Goal: Task Accomplishment & Management: Manage account settings

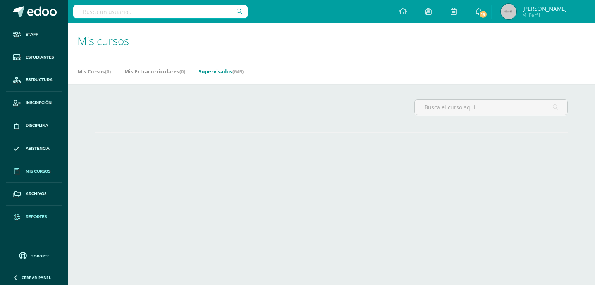
click at [39, 217] on span "Reportes" at bounding box center [36, 217] width 21 height 6
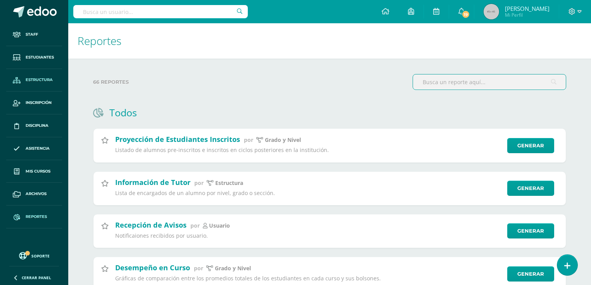
click at [47, 82] on span "Estructura" at bounding box center [39, 80] width 27 height 6
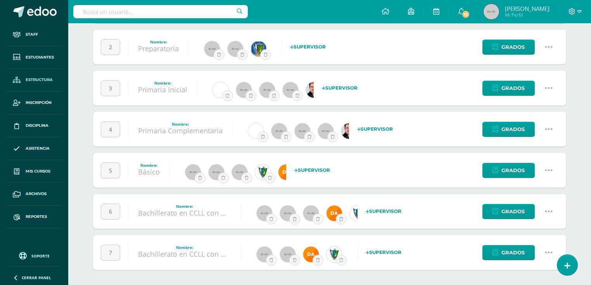
scroll to position [46, 0]
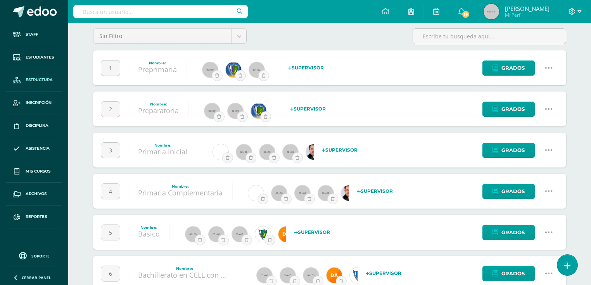
click at [547, 65] on icon at bounding box center [548, 68] width 9 height 9
click at [536, 108] on link "Configuración" at bounding box center [533, 107] width 69 height 12
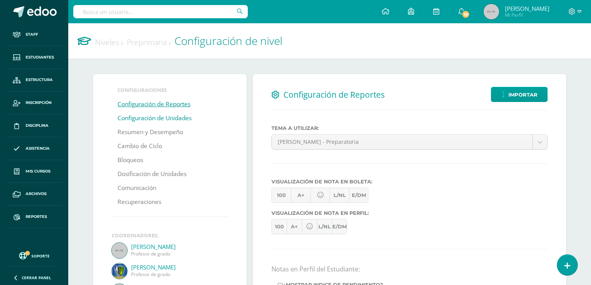
click at [164, 118] on link "Configuración de Unidades" at bounding box center [154, 118] width 74 height 14
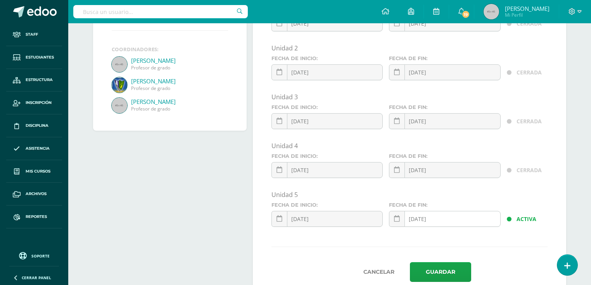
click at [453, 217] on div "2025-10-15 October, 2025 Mo Tu We Th Fr Sa Su 29 30 1 2 3 4 5 6 7 8 9 10 11 12 …" at bounding box center [444, 222] width 111 height 22
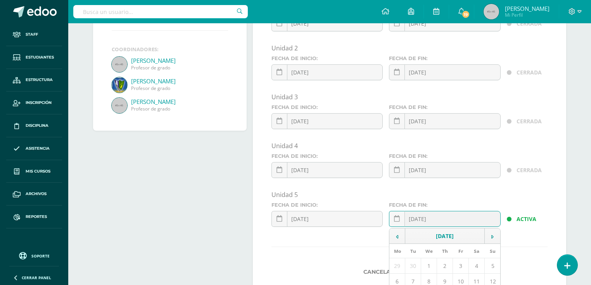
type input "2025-10-14"
click at [455, 199] on div "Unidad 5" at bounding box center [409, 196] width 282 height 12
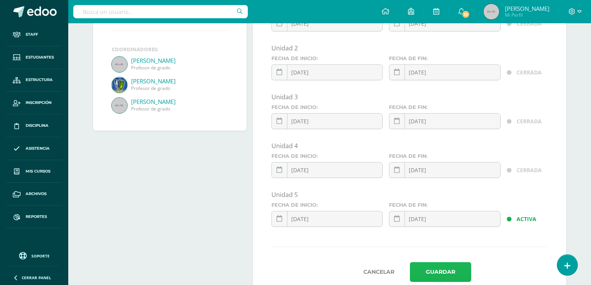
click at [429, 278] on button "Guardar" at bounding box center [440, 272] width 61 height 20
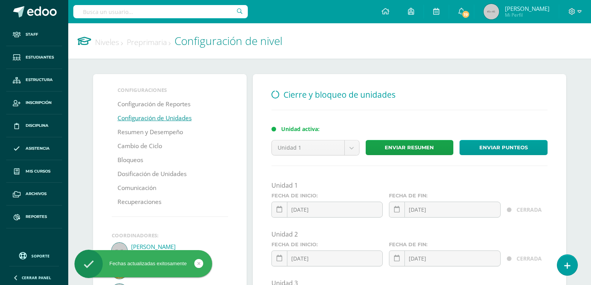
click at [107, 43] on link "Niveles" at bounding box center [109, 42] width 28 height 10
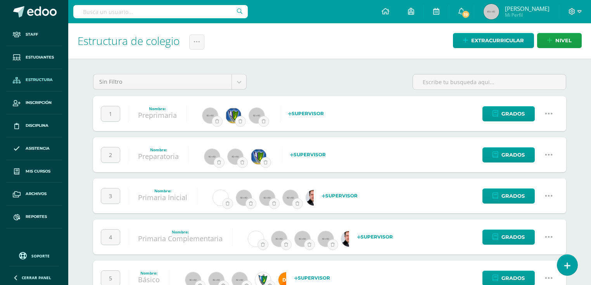
click at [547, 153] on icon at bounding box center [548, 154] width 9 height 9
click at [533, 193] on link "Configuración" at bounding box center [533, 194] width 69 height 12
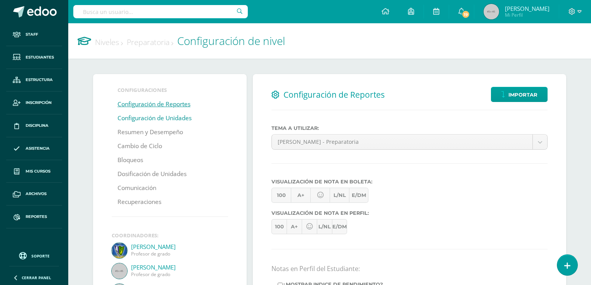
click at [162, 120] on link "Configuración de Unidades" at bounding box center [154, 118] width 74 height 14
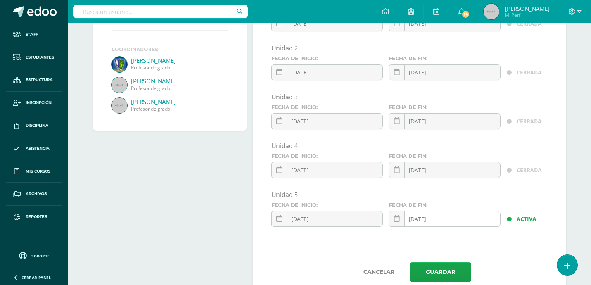
click at [443, 219] on input "[DATE]" at bounding box center [444, 218] width 110 height 15
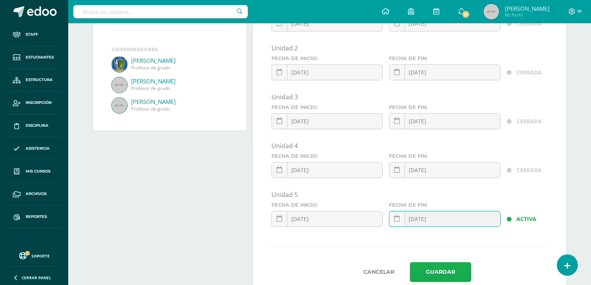
type input "2025-10-14"
click at [425, 271] on button "Guardar" at bounding box center [440, 272] width 61 height 20
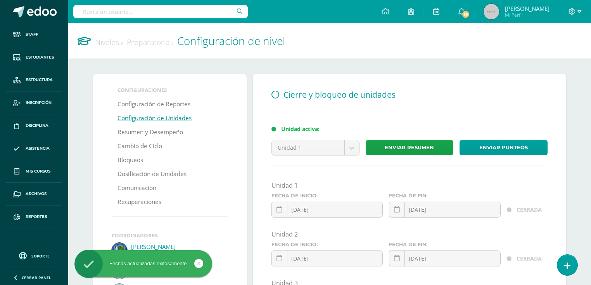
click at [106, 42] on link "Niveles" at bounding box center [109, 42] width 28 height 10
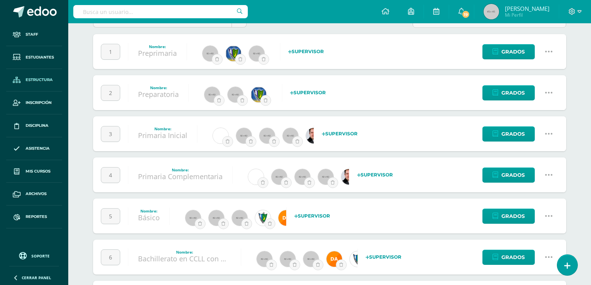
click at [552, 133] on icon at bounding box center [548, 133] width 9 height 9
click at [539, 175] on link "Configuración" at bounding box center [533, 173] width 69 height 12
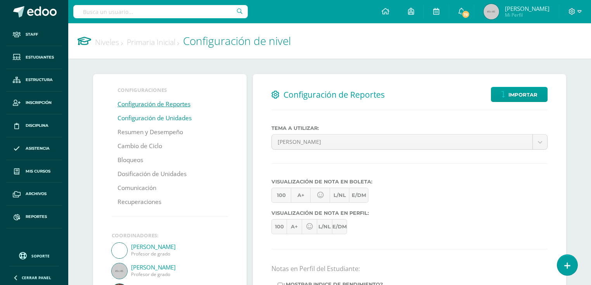
click at [127, 119] on link "Configuración de Unidades" at bounding box center [154, 118] width 74 height 14
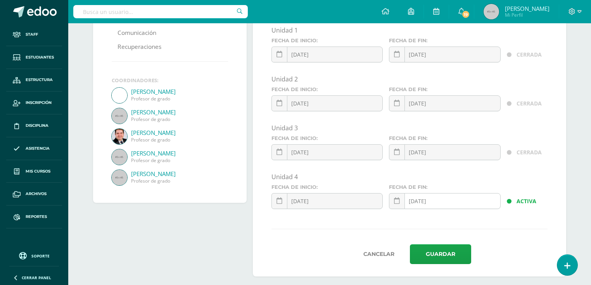
click at [439, 201] on input "[DATE]" at bounding box center [444, 200] width 110 height 15
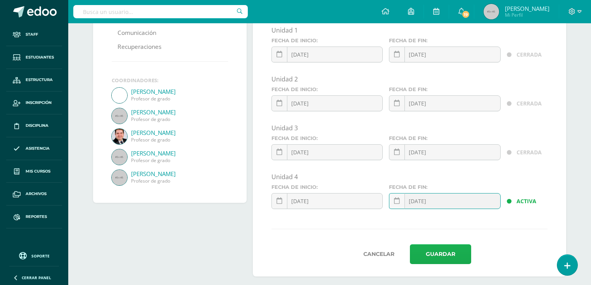
type input "[DATE]"
click at [421, 256] on button "Guardar" at bounding box center [440, 254] width 61 height 20
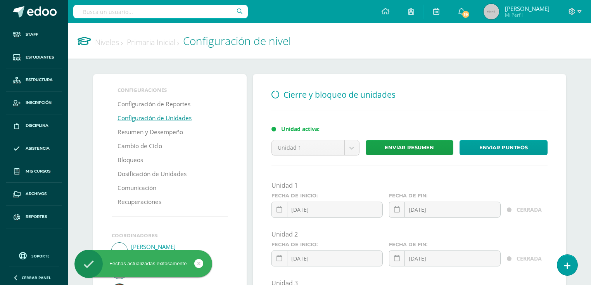
click at [107, 46] on link "Niveles" at bounding box center [109, 42] width 28 height 10
click at [106, 43] on link "Niveles" at bounding box center [109, 42] width 28 height 10
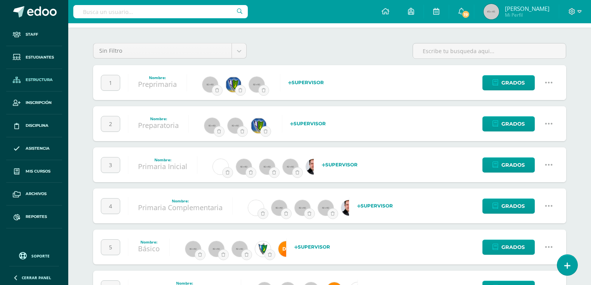
scroll to position [108, 0]
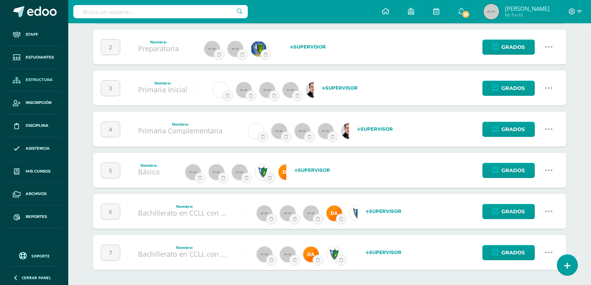
click at [548, 126] on icon at bounding box center [548, 129] width 9 height 9
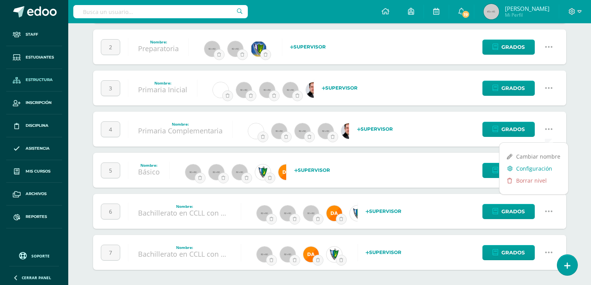
click at [542, 169] on link "Configuración" at bounding box center [533, 168] width 69 height 12
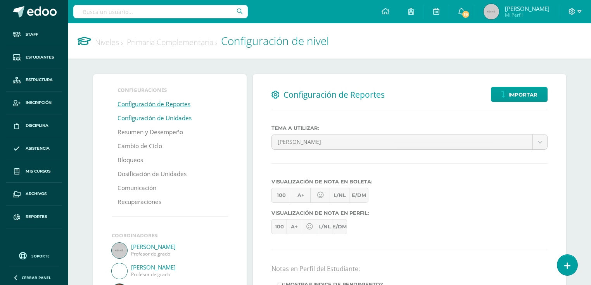
click at [186, 119] on link "Configuración de Unidades" at bounding box center [154, 118] width 74 height 14
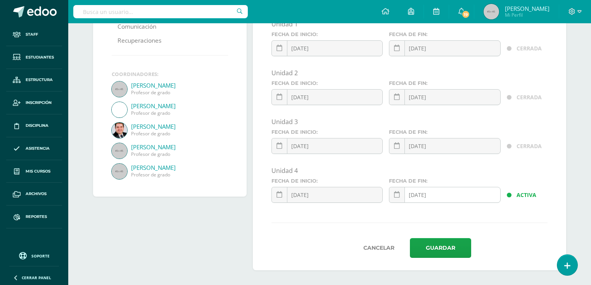
click at [450, 191] on div "[DATE] October, 2025 Mo Tu We Th Fr Sa Su 29 30 1 2 3 4 5 6 7 8 9 10 11 12 13 1…" at bounding box center [444, 198] width 111 height 22
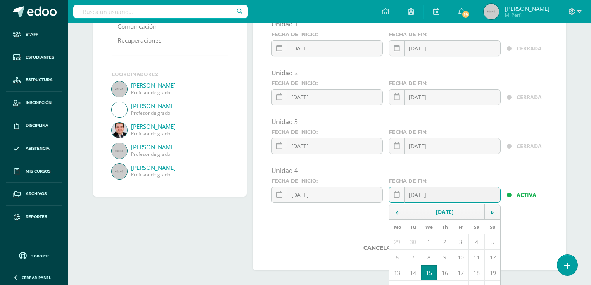
type input "[DATE]"
click at [326, 238] on div "Cancelar Guardar" at bounding box center [409, 248] width 276 height 20
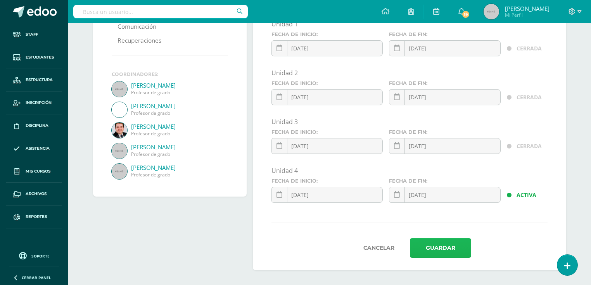
click at [446, 248] on button "Guardar" at bounding box center [440, 248] width 61 height 20
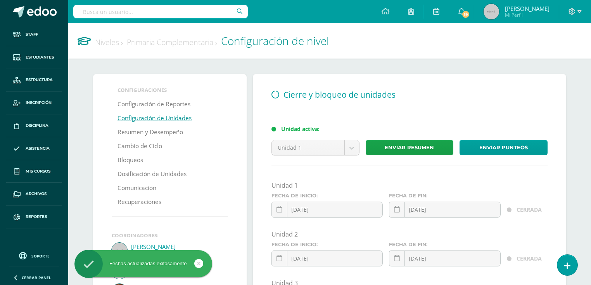
click at [105, 43] on link "Niveles" at bounding box center [109, 42] width 28 height 10
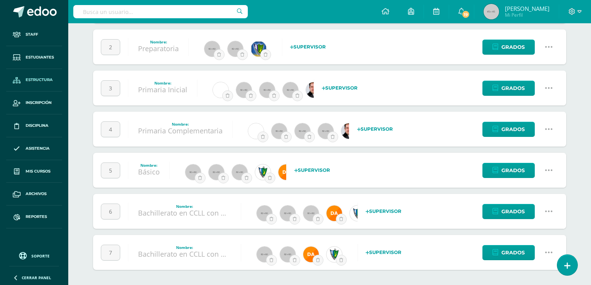
click at [549, 170] on icon at bounding box center [548, 170] width 9 height 9
click at [538, 208] on link "Configuración" at bounding box center [533, 209] width 69 height 12
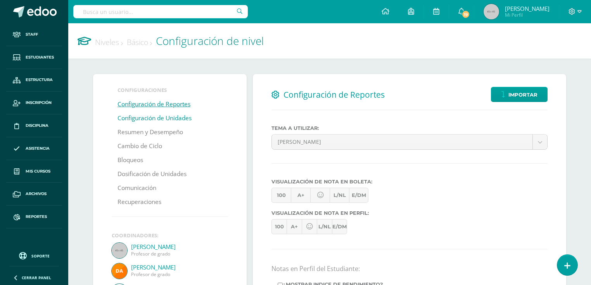
click at [181, 117] on link "Configuración de Unidades" at bounding box center [154, 118] width 74 height 14
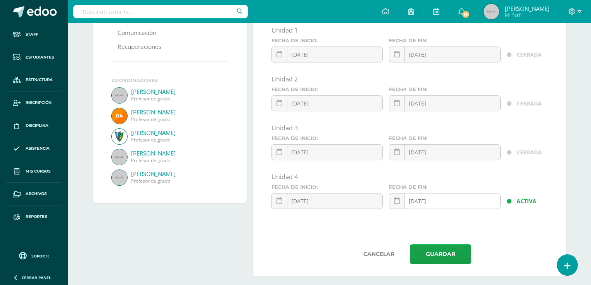
click at [457, 204] on div "[DATE] October, 2025 Mo Tu We Th Fr Sa Su 29 30 1 2 3 4 5 6 7 8 9 10 11 12 13 1…" at bounding box center [444, 204] width 111 height 22
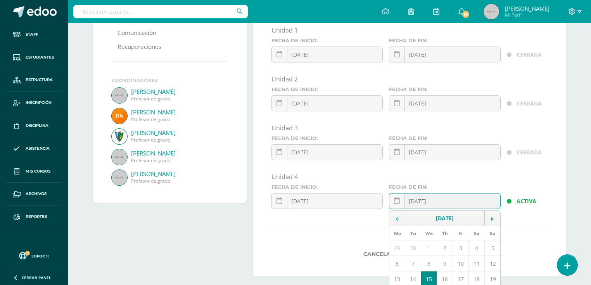
type input "2025-10-14"
click at [492, 171] on div "Unidad 1 Fecha de inicio: 2025-01-13 January, 2025 Mo Tu We Th Fr Sa Su 30 31 1…" at bounding box center [409, 120] width 276 height 189
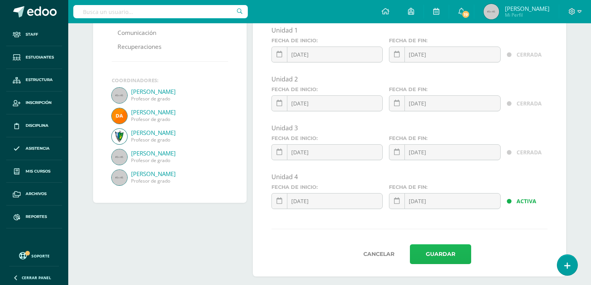
click at [446, 245] on button "Guardar" at bounding box center [440, 254] width 61 height 20
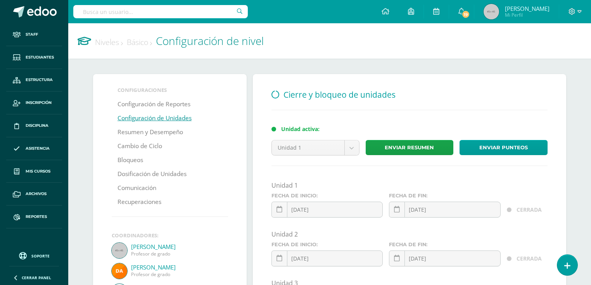
click at [110, 46] on link "Niveles" at bounding box center [109, 42] width 28 height 10
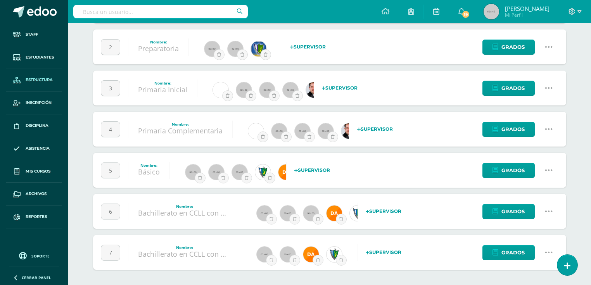
click at [547, 208] on icon at bounding box center [548, 211] width 9 height 9
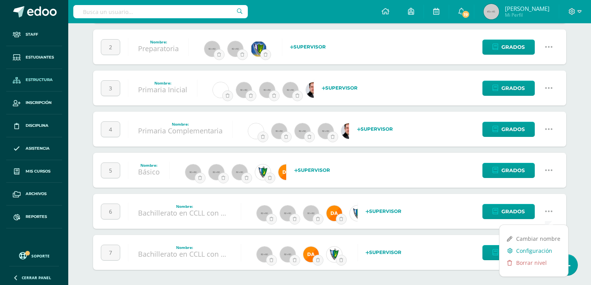
click at [536, 253] on link "Configuración" at bounding box center [533, 251] width 69 height 12
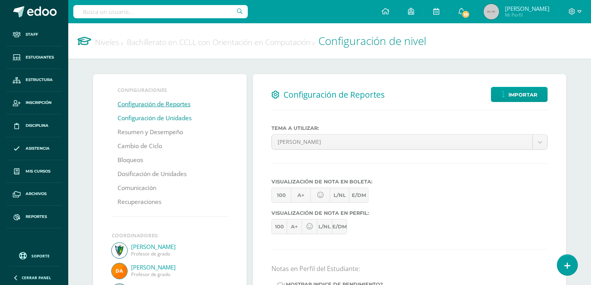
click at [141, 122] on link "Configuración de Unidades" at bounding box center [154, 118] width 74 height 14
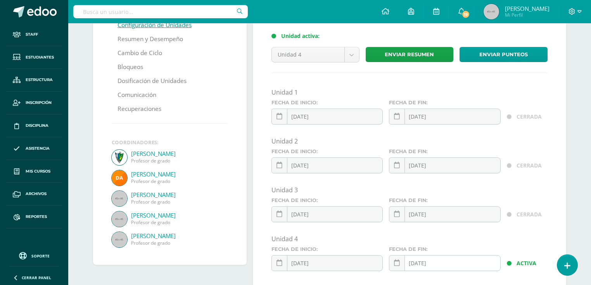
scroll to position [155, 0]
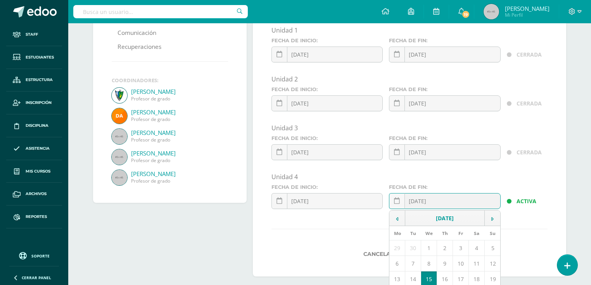
click at [449, 202] on div "2025-10-15 October, 2025 Mo Tu We Th Fr Sa Su 29 30 1 2 3 4 5 6 7 8 9 10 11 12 …" at bounding box center [444, 204] width 111 height 22
type input "2025-10-14"
click at [341, 232] on form "Unidad 1 Fecha de inicio: 2025-01-13 January, 2025 Mo Tu We Th Fr Sa Su 30 31 1…" at bounding box center [409, 145] width 276 height 238
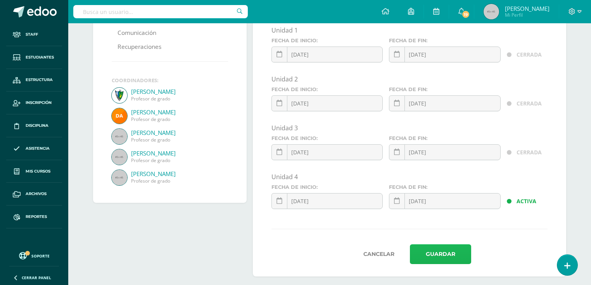
click at [450, 255] on button "Guardar" at bounding box center [440, 254] width 61 height 20
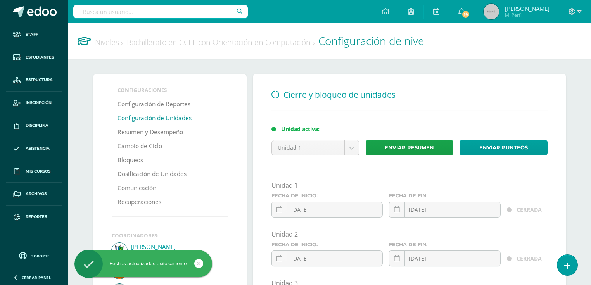
click at [102, 41] on link "Niveles" at bounding box center [109, 42] width 28 height 10
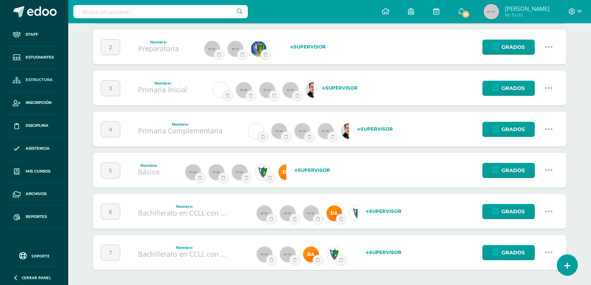
click at [549, 254] on icon at bounding box center [548, 252] width 9 height 9
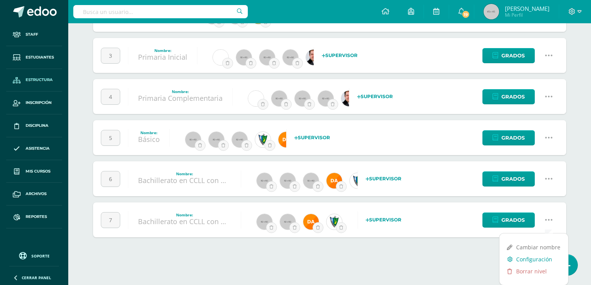
click at [531, 259] on link "Configuración" at bounding box center [533, 259] width 69 height 12
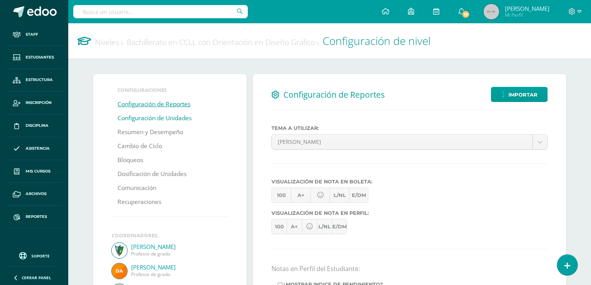
click at [167, 123] on link "Configuración de Unidades" at bounding box center [154, 118] width 74 height 14
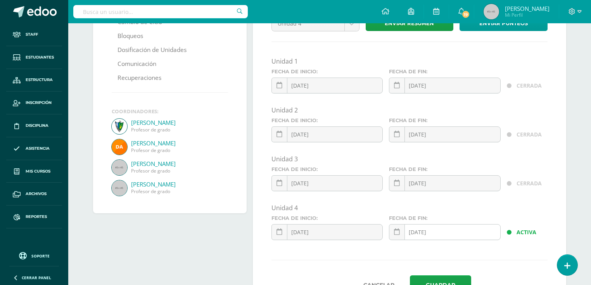
scroll to position [161, 0]
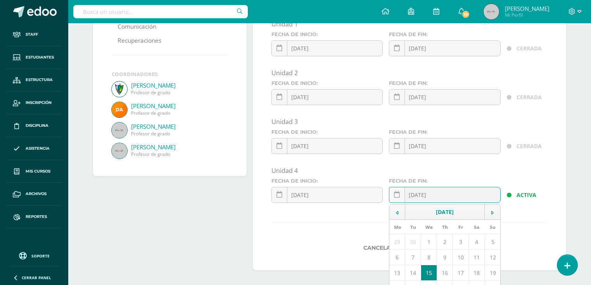
click at [469, 200] on div "[DATE] October, 2025 Mo Tu We Th Fr Sa Su 29 30 1 2 3 4 5 6 7 8 9 10 11 12 13 1…" at bounding box center [444, 198] width 111 height 22
type input "[DATE]"
click at [345, 224] on form "Unidad 1 Fecha de inicio: 2025-01-13 January, 2025 Mo Tu We Th Fr Sa Su 30 31 1…" at bounding box center [409, 139] width 276 height 238
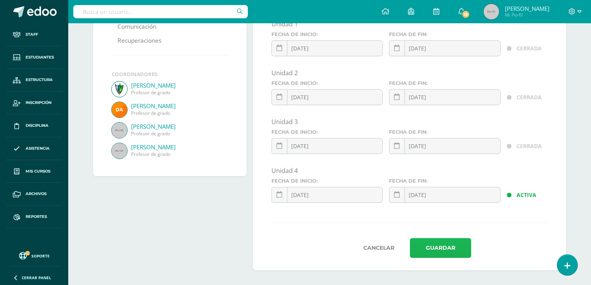
click at [437, 253] on button "Guardar" at bounding box center [440, 248] width 61 height 20
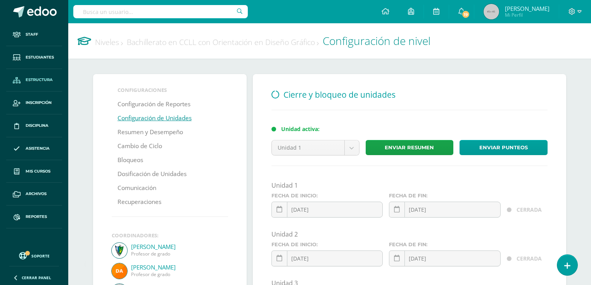
click at [47, 77] on span "Estructura" at bounding box center [39, 80] width 27 height 6
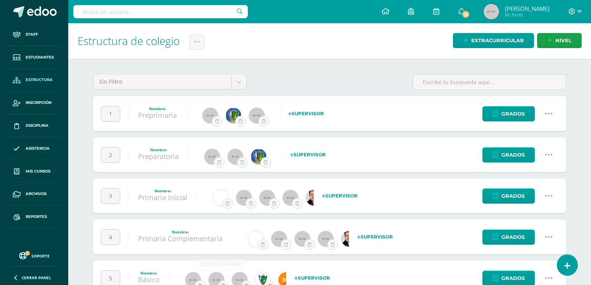
scroll to position [108, 0]
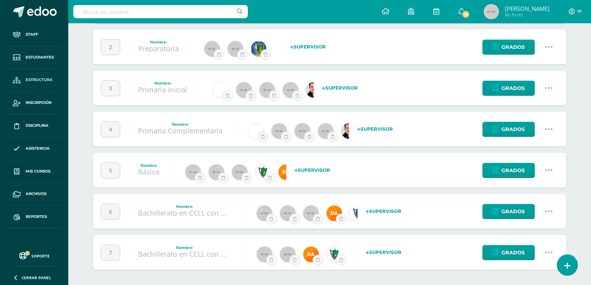
click at [551, 250] on icon at bounding box center [548, 252] width 9 height 9
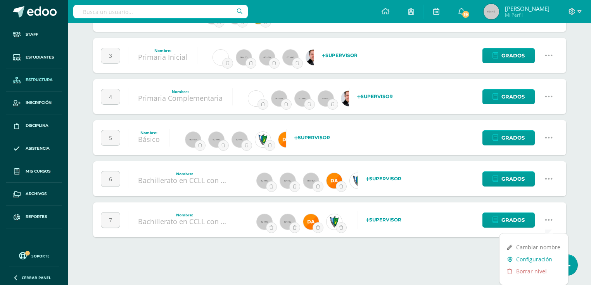
click at [538, 257] on link "Configuración" at bounding box center [533, 259] width 69 height 12
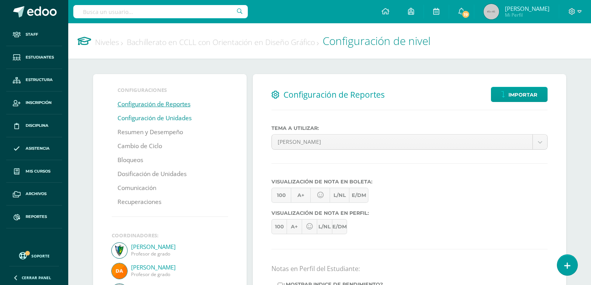
click at [140, 119] on link "Configuración de Unidades" at bounding box center [154, 118] width 74 height 14
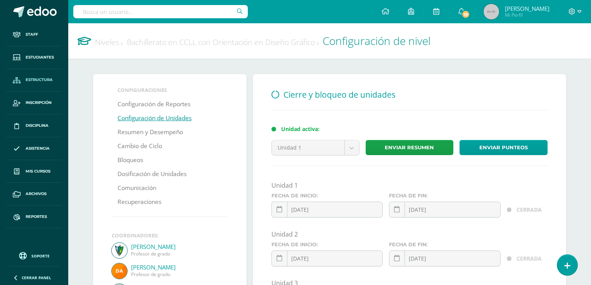
click at [39, 84] on link "Estructura" at bounding box center [34, 80] width 56 height 23
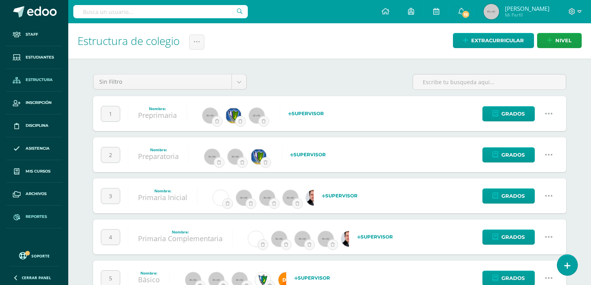
click at [37, 224] on link "Reportes" at bounding box center [34, 216] width 56 height 23
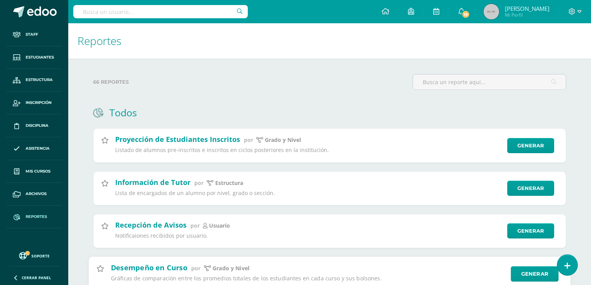
click at [159, 274] on div "Desempeño en Curso por Grado y Nivel Gráficas de comparación entre los promedio…" at bounding box center [308, 273] width 395 height 22
